Goal: Communication & Community: Connect with others

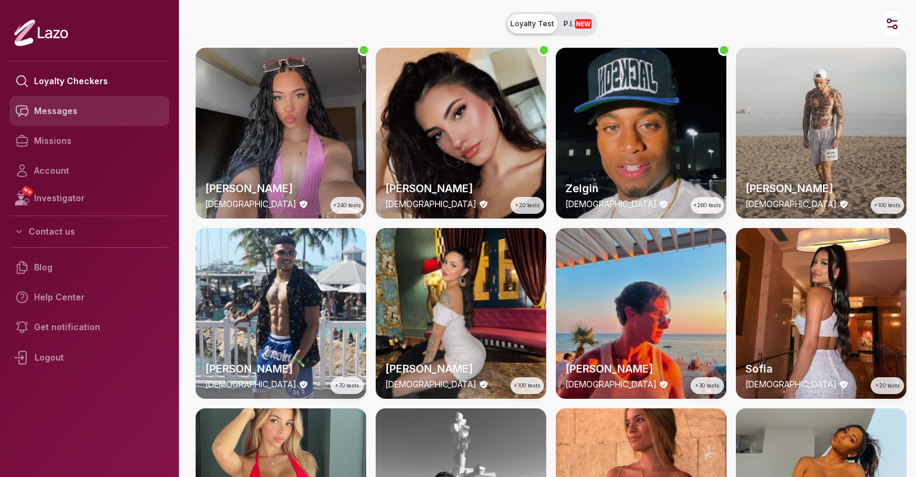
click at [86, 114] on link "Messages" at bounding box center [90, 111] width 160 height 30
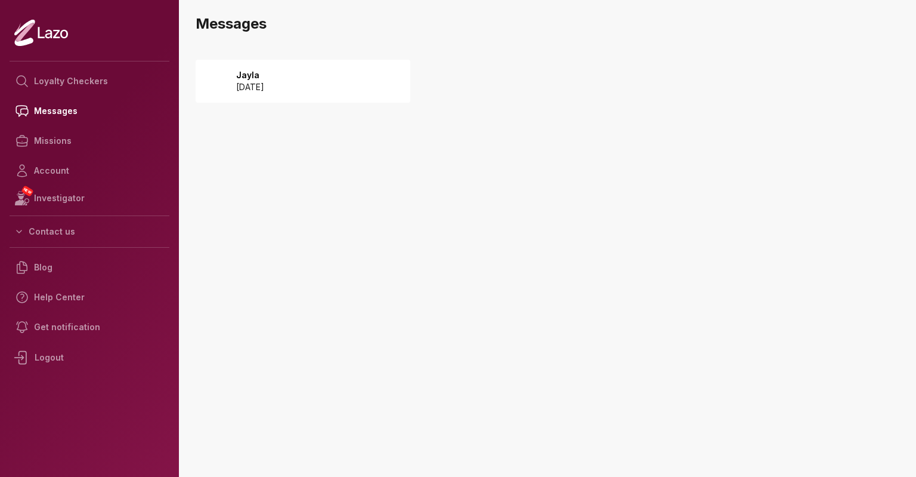
click at [319, 86] on div "Jayla 2025 August 03" at bounding box center [303, 81] width 215 height 43
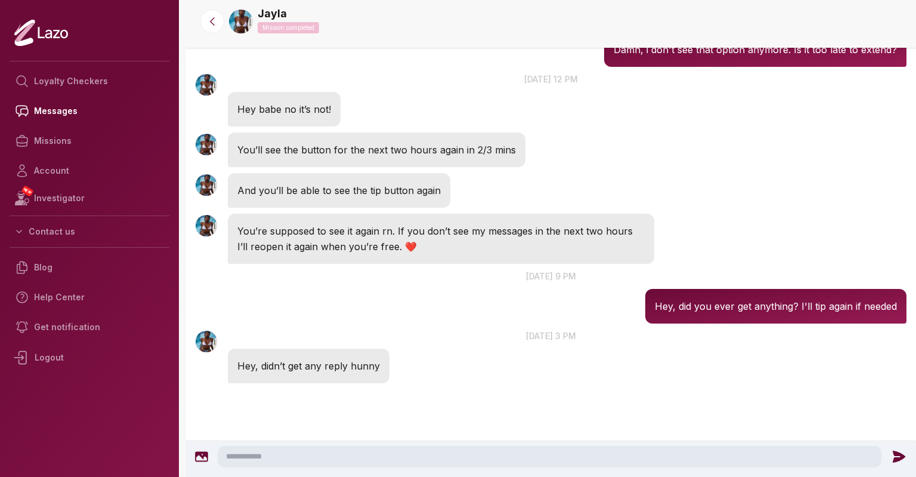
scroll to position [1569, 0]
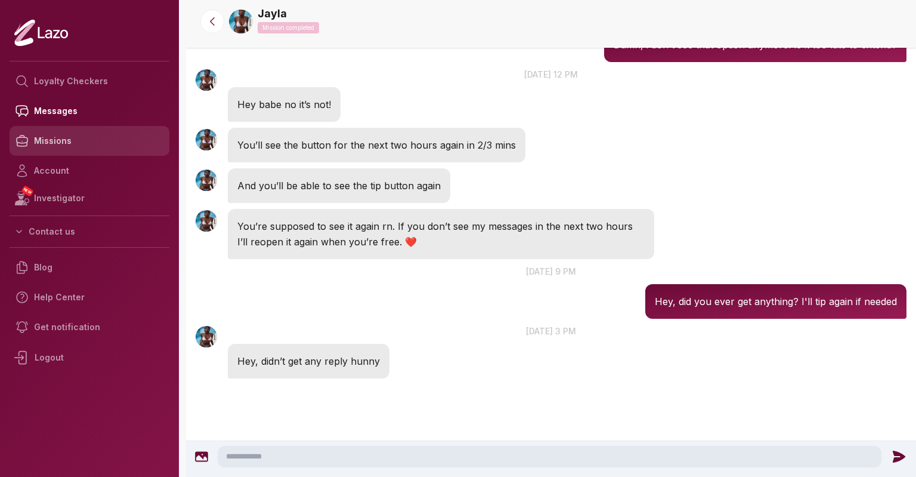
click at [75, 137] on link "Missions" at bounding box center [90, 141] width 160 height 30
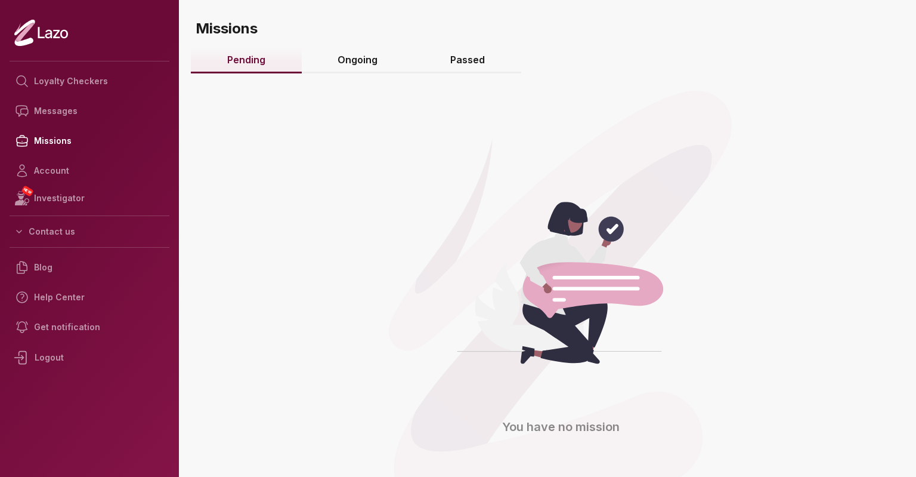
click at [57, 353] on div "Logout" at bounding box center [90, 357] width 160 height 31
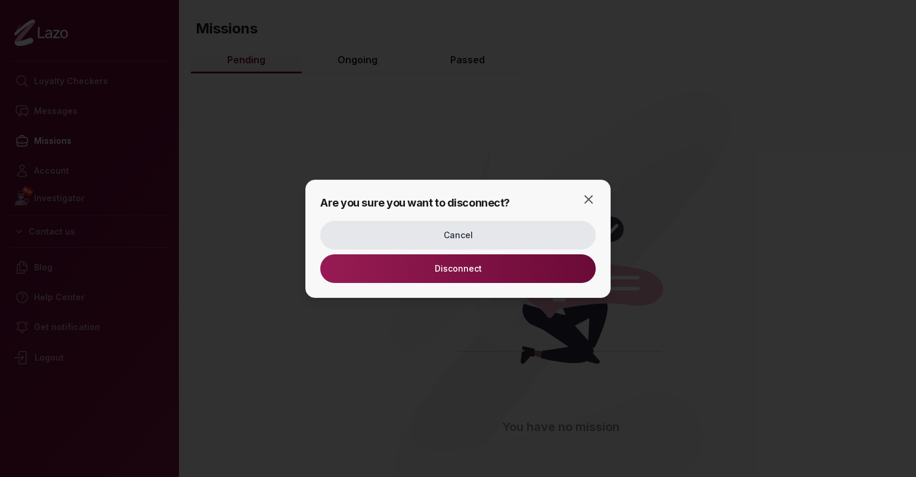
click at [421, 274] on button "Disconnect" at bounding box center [458, 268] width 276 height 29
